Goal: Transaction & Acquisition: Purchase product/service

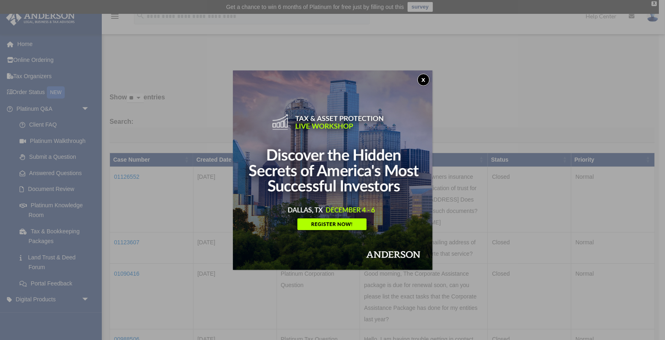
click at [421, 78] on button "x" at bounding box center [424, 80] width 12 height 12
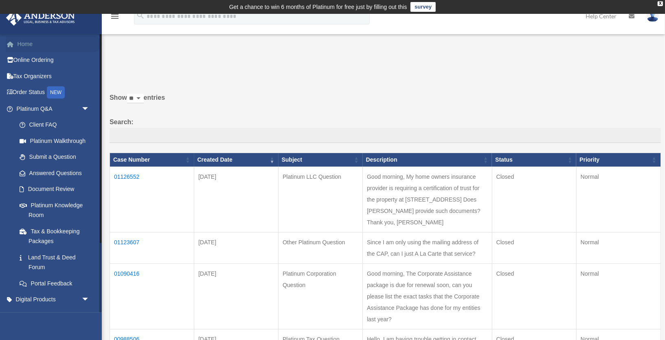
click at [46, 42] on link "Home" at bounding box center [54, 44] width 96 height 16
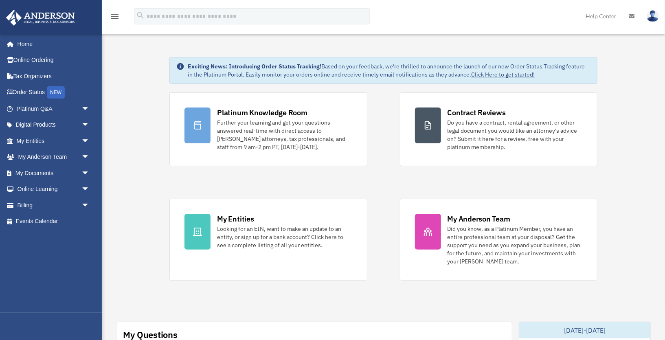
click at [23, 207] on link "Billing arrow_drop_down" at bounding box center [54, 205] width 96 height 16
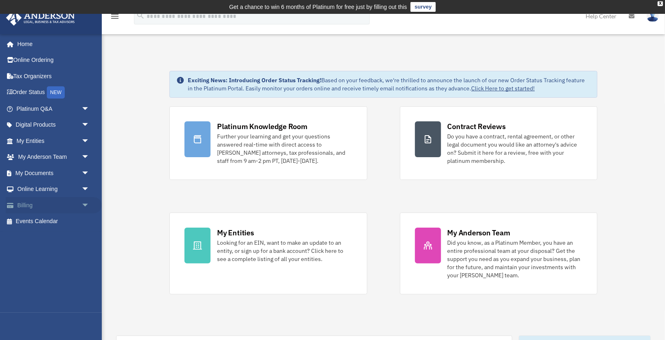
click at [85, 204] on span "arrow_drop_down" at bounding box center [89, 205] width 16 height 17
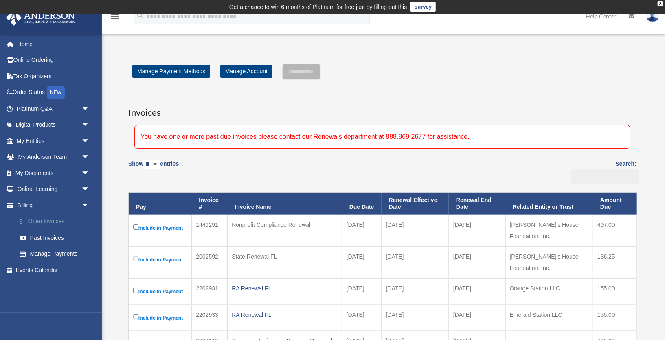
click at [66, 225] on link "$ Open Invoices" at bounding box center [56, 221] width 90 height 17
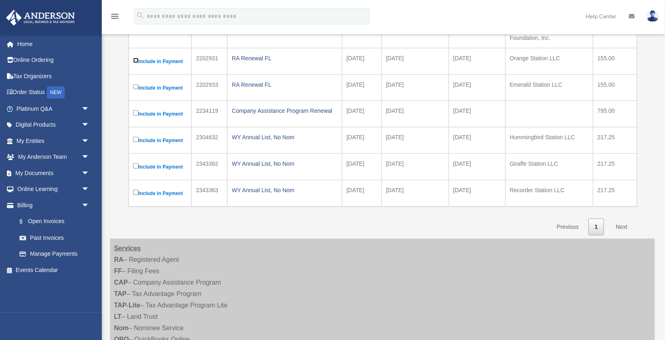
scroll to position [231, 0]
click at [621, 218] on link "Next" at bounding box center [622, 226] width 24 height 17
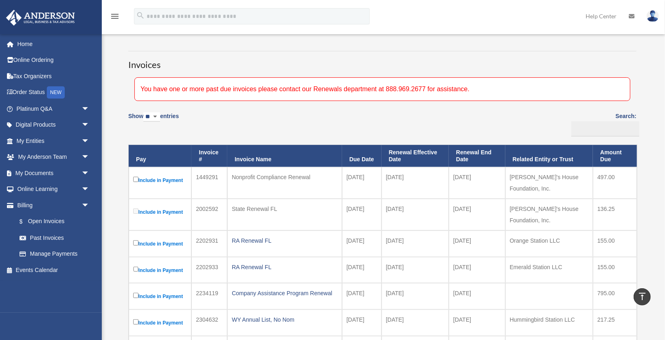
scroll to position [44, 0]
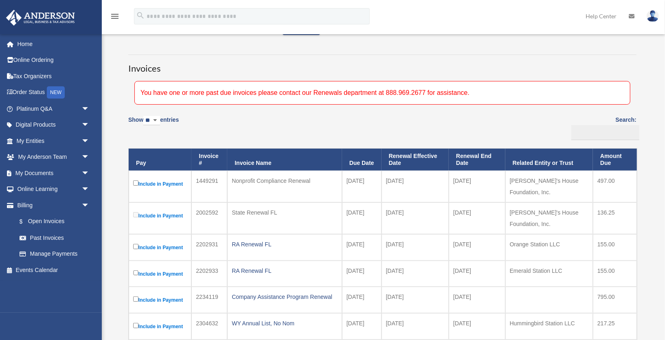
click at [416, 95] on div "You have one or more past due invoices please contact our Renewals department a…" at bounding box center [382, 93] width 496 height 24
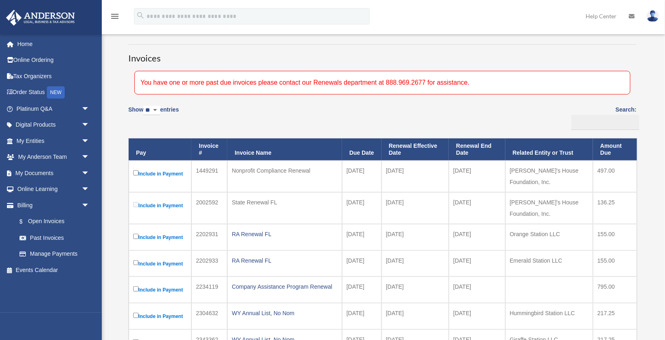
scroll to position [77, 0]
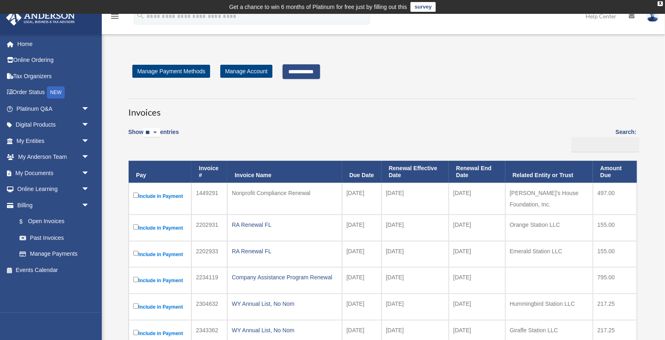
click at [319, 73] on input "**********" at bounding box center [301, 71] width 37 height 15
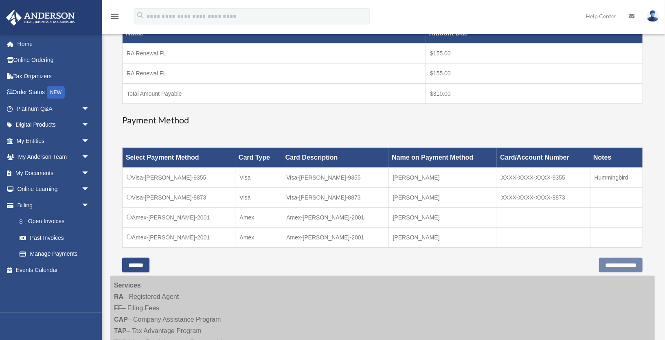
scroll to position [161, 0]
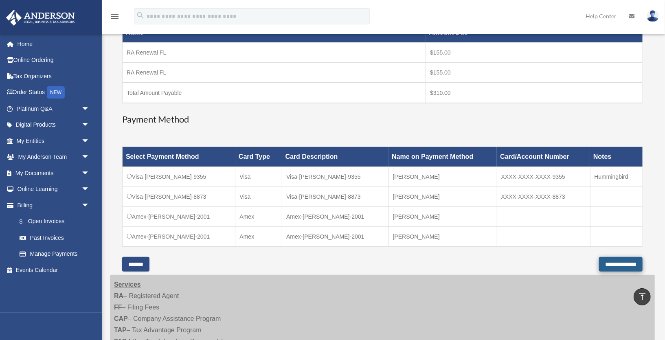
click at [601, 265] on input "**********" at bounding box center [621, 264] width 44 height 15
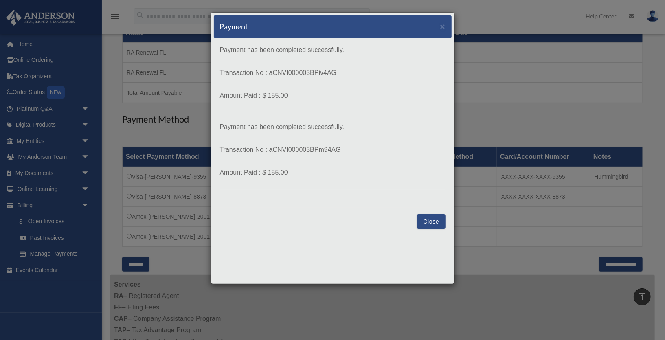
click at [424, 216] on button "Close" at bounding box center [431, 221] width 28 height 15
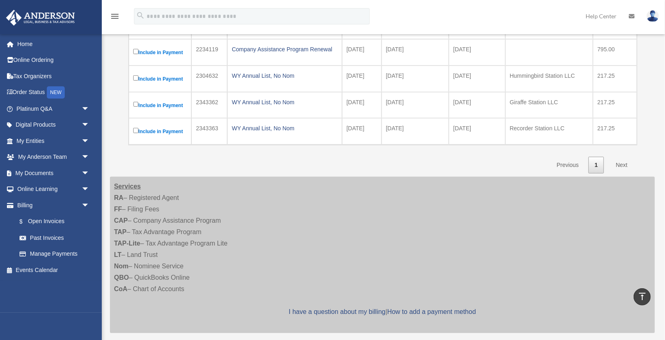
scroll to position [175, 0]
